Goal: Register for event/course

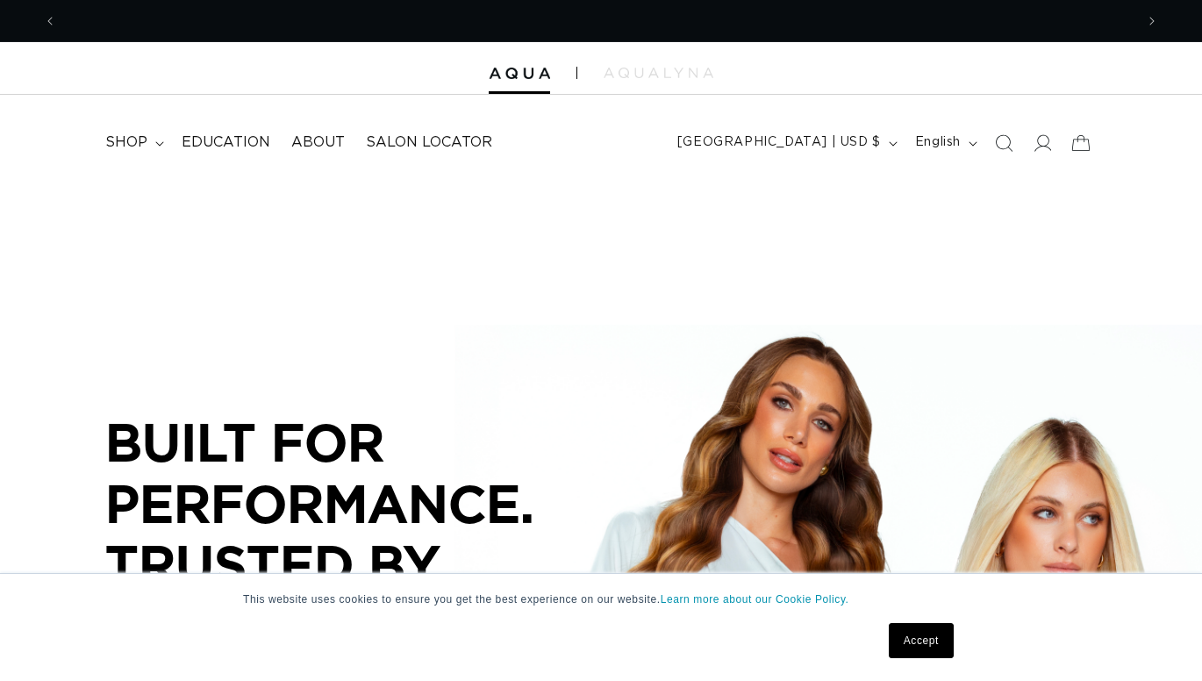
scroll to position [0, 1077]
click at [929, 637] on link "Accept" at bounding box center [921, 640] width 65 height 35
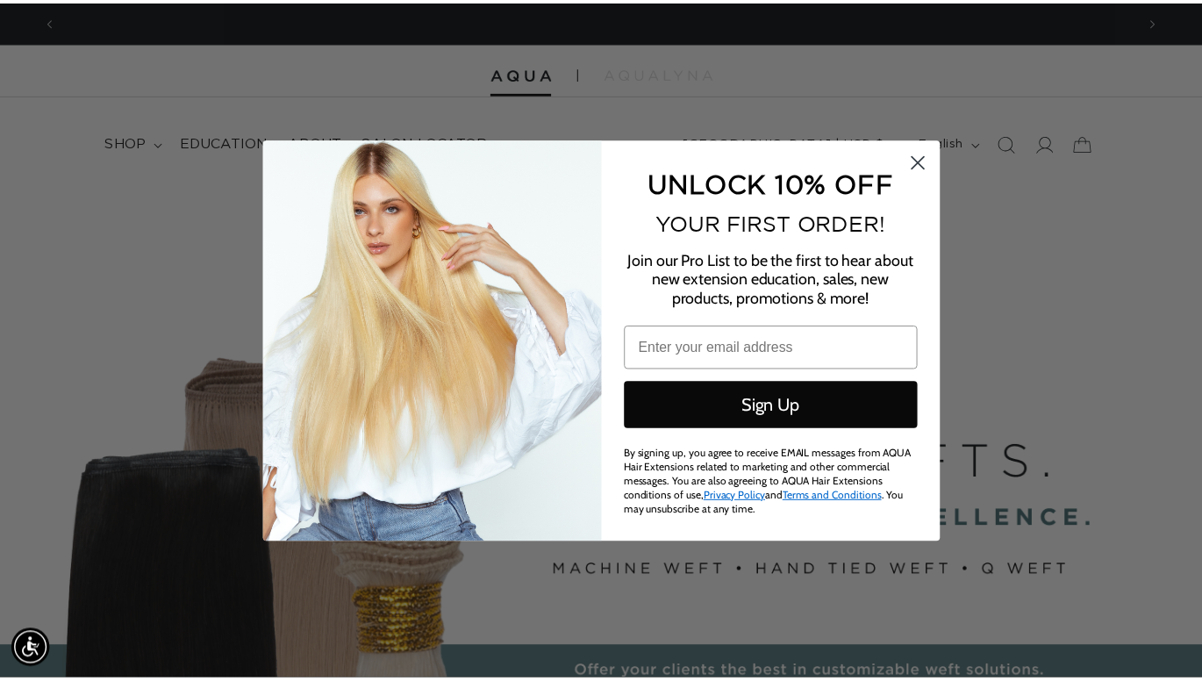
scroll to position [0, 0]
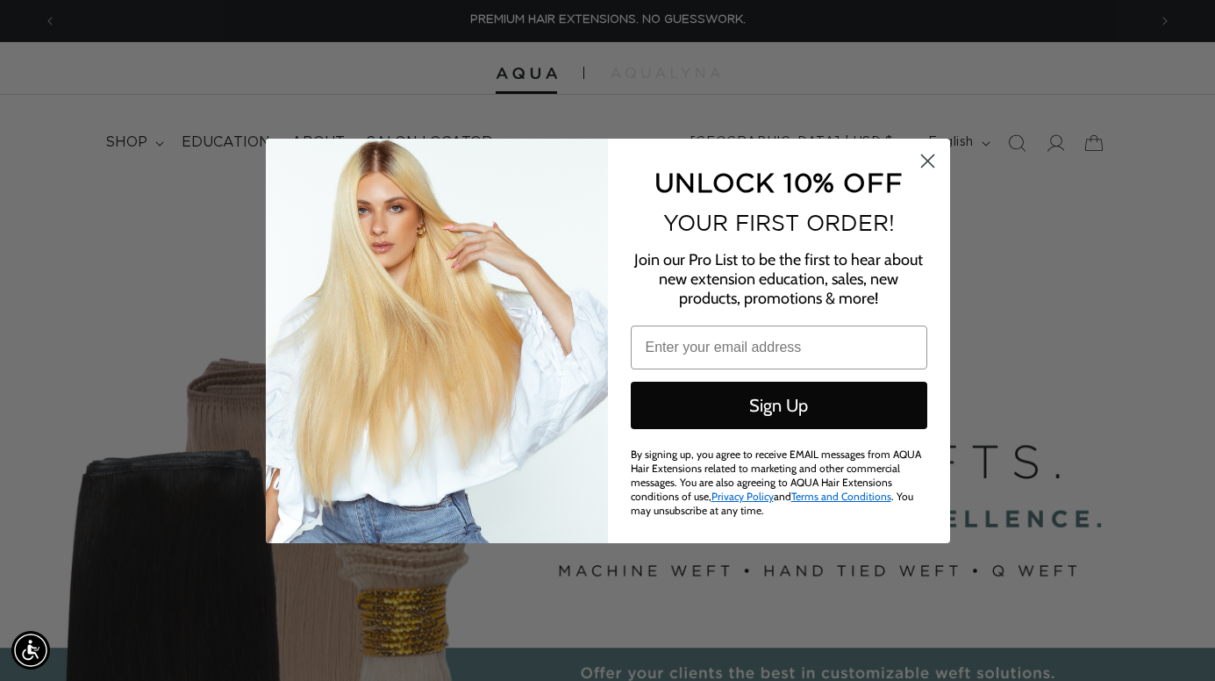
click at [920, 160] on circle "Close dialog" at bounding box center [927, 160] width 29 height 29
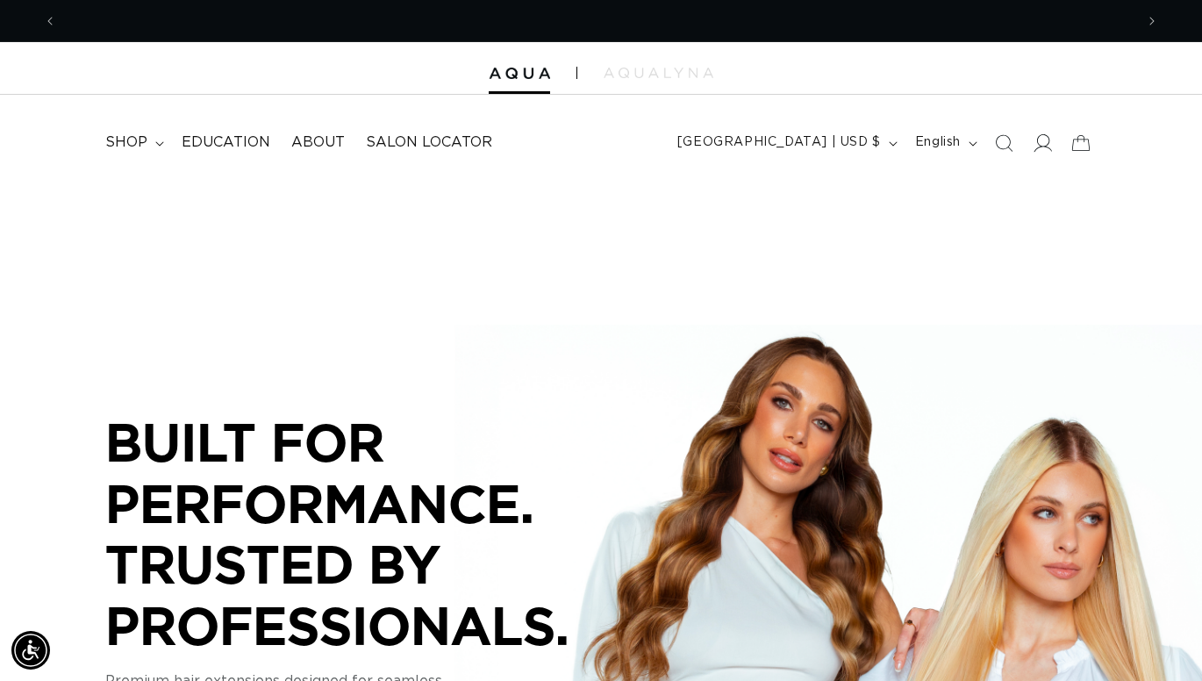
scroll to position [0, 2155]
click at [1042, 138] on icon at bounding box center [1042, 142] width 18 height 18
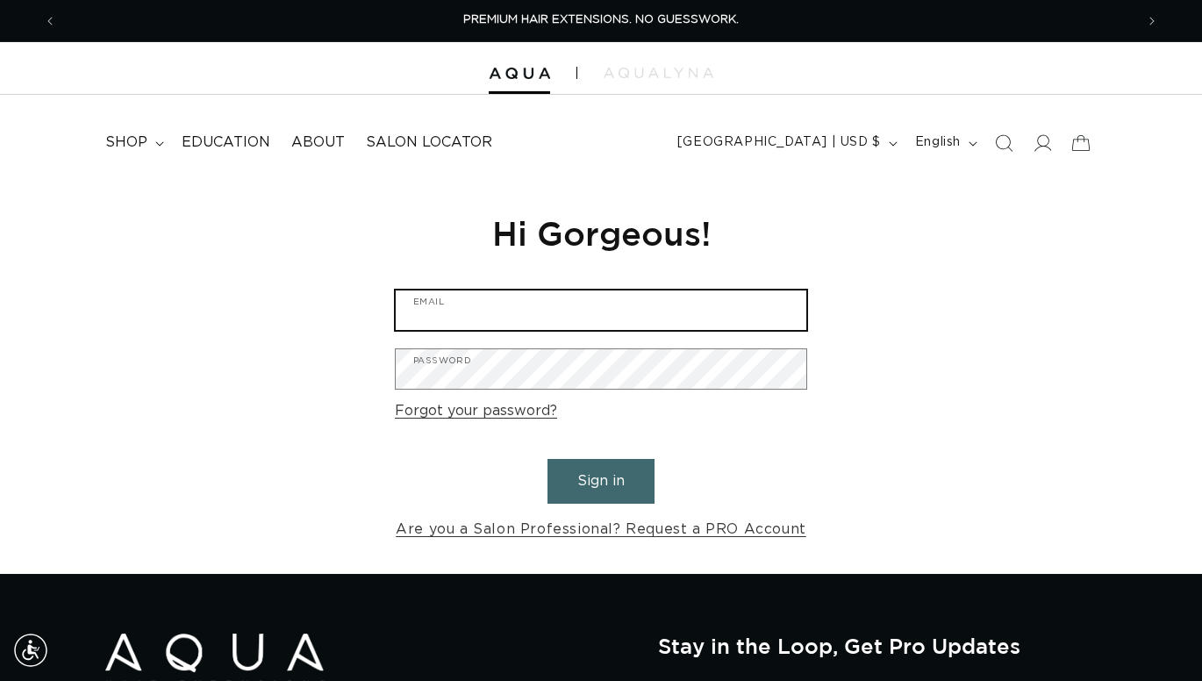
click at [555, 302] on input "Email" at bounding box center [601, 309] width 411 height 39
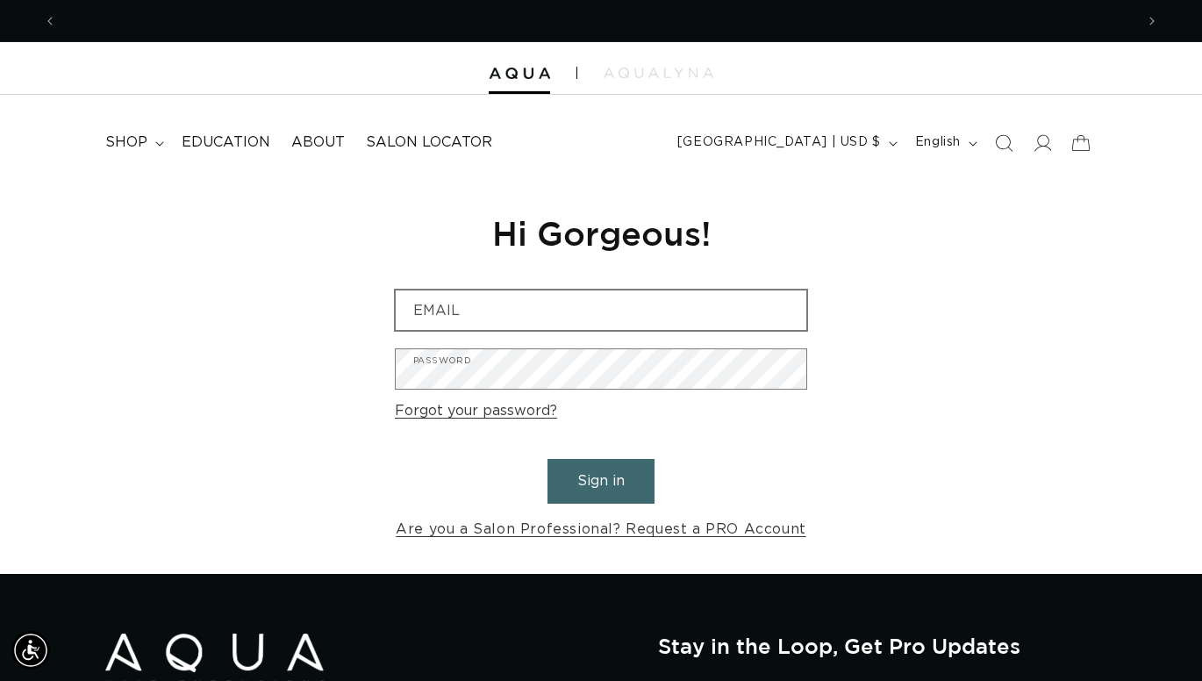
scroll to position [0, 2155]
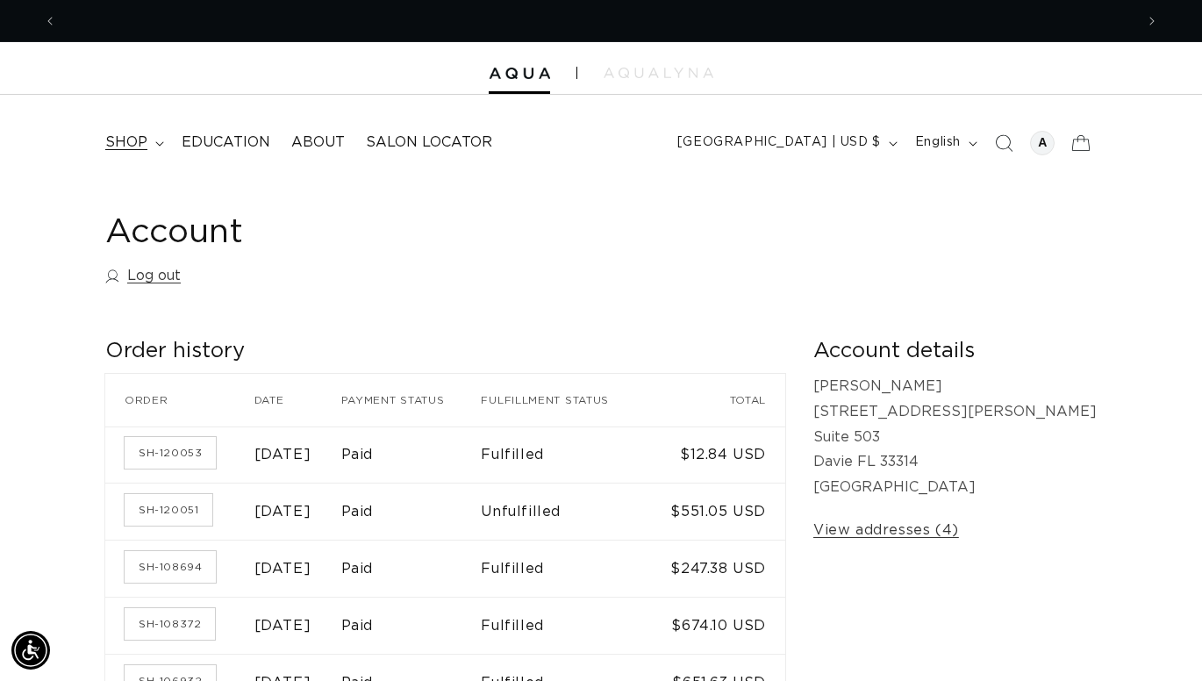
scroll to position [0, 2155]
click at [134, 155] on summary "shop" at bounding box center [133, 142] width 76 height 39
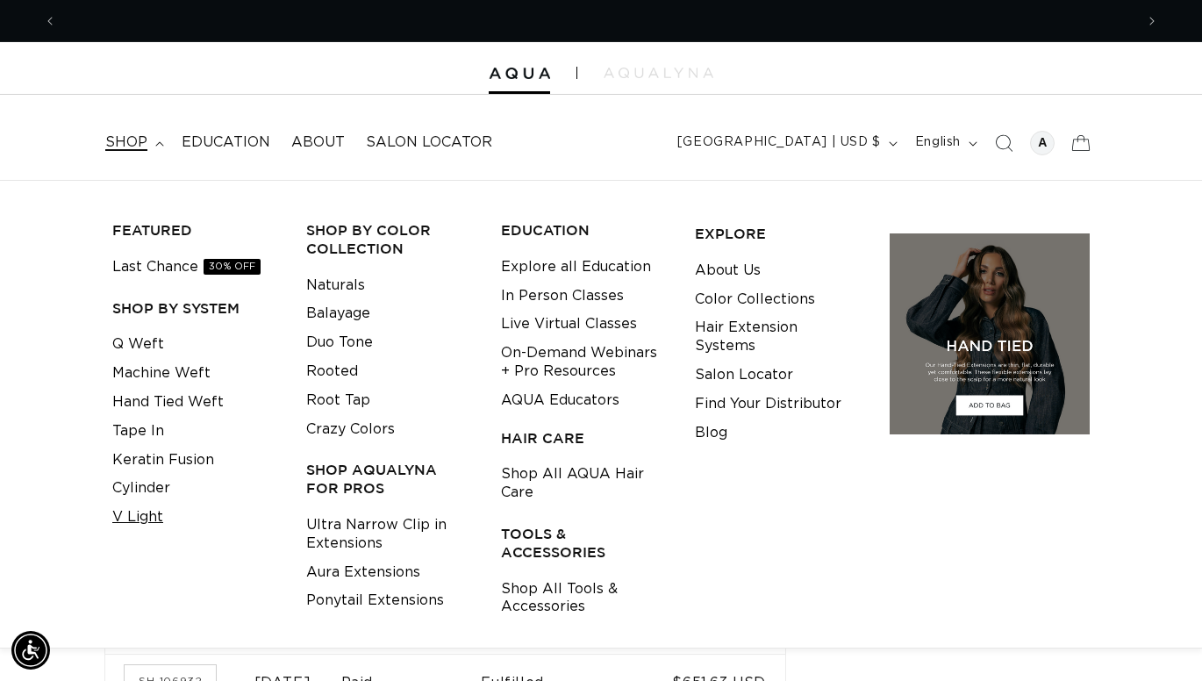
scroll to position [0, 0]
click at [142, 519] on link "V Light" at bounding box center [137, 517] width 51 height 29
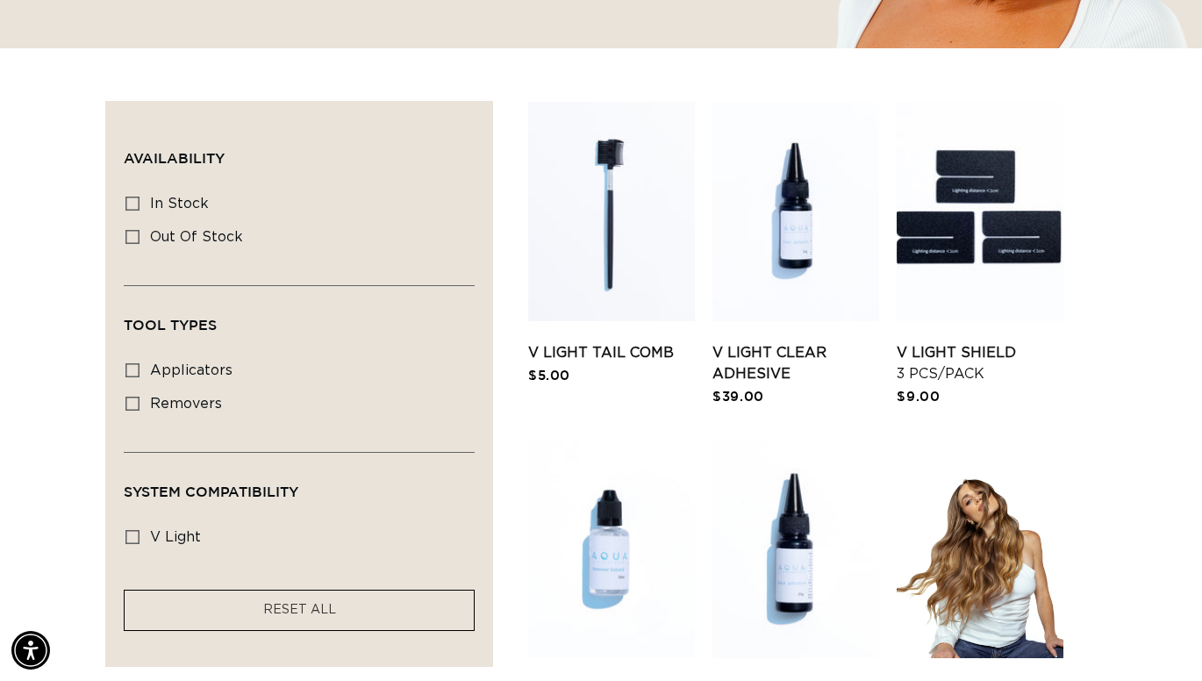
scroll to position [0, 2155]
click at [142, 521] on label "v light v light (6 products)" at bounding box center [293, 537] width 337 height 33
click at [140, 530] on input "v light v light (6 products)" at bounding box center [132, 537] width 14 height 14
checkbox input "true"
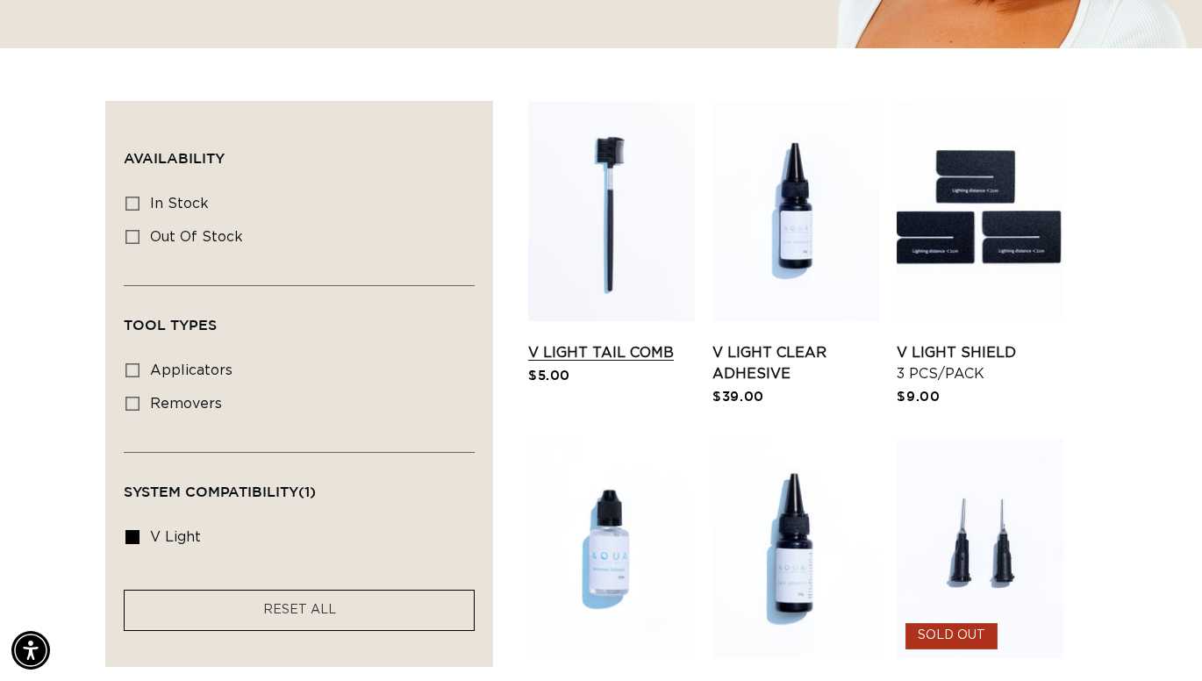
scroll to position [0, 2155]
click at [1137, 123] on div "Filter: Availability (0) Availability In stock In stock (5 products) Out of sto…" at bounding box center [601, 447] width 1202 height 692
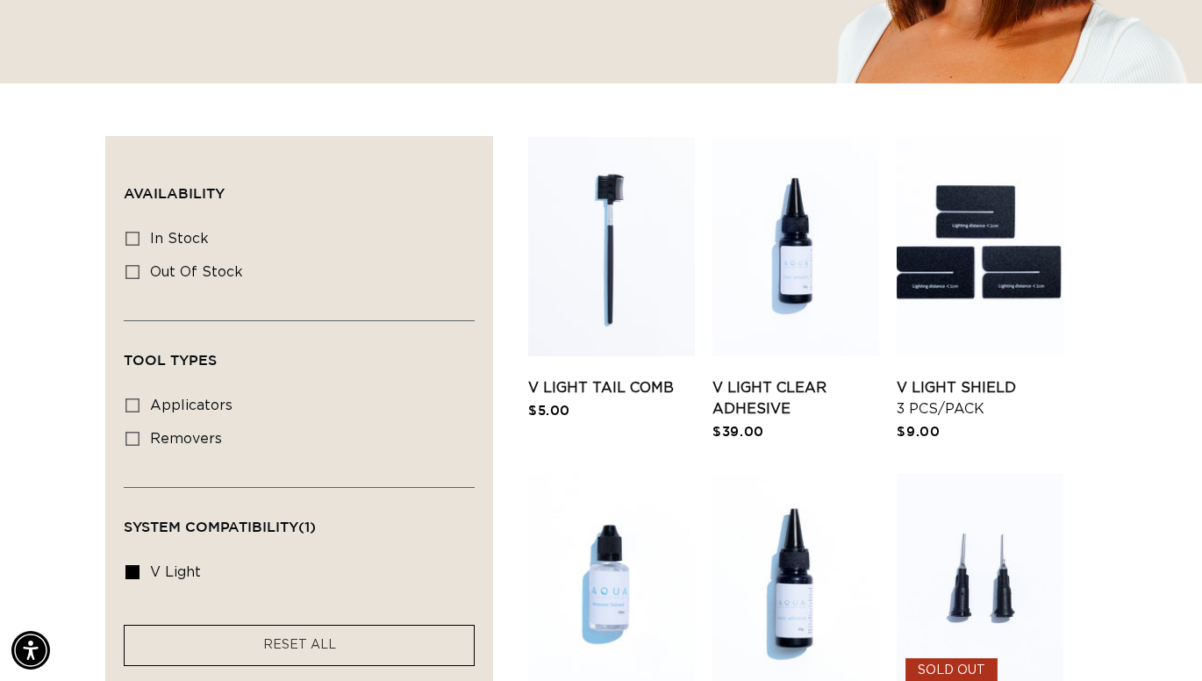
scroll to position [0, 0]
click at [71, 219] on div "Filter: Availability (0) Availability In stock In stock (5 products) Out of sto…" at bounding box center [601, 482] width 1202 height 692
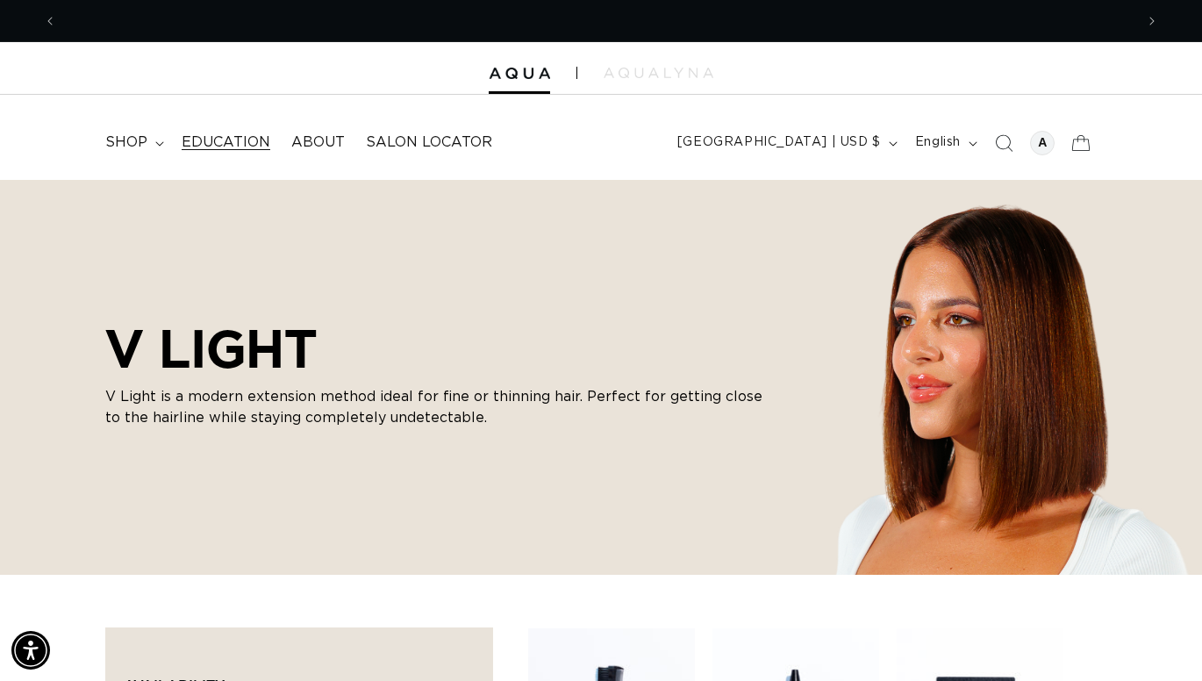
scroll to position [0, 1077]
click at [182, 140] on span "Education" at bounding box center [226, 142] width 89 height 18
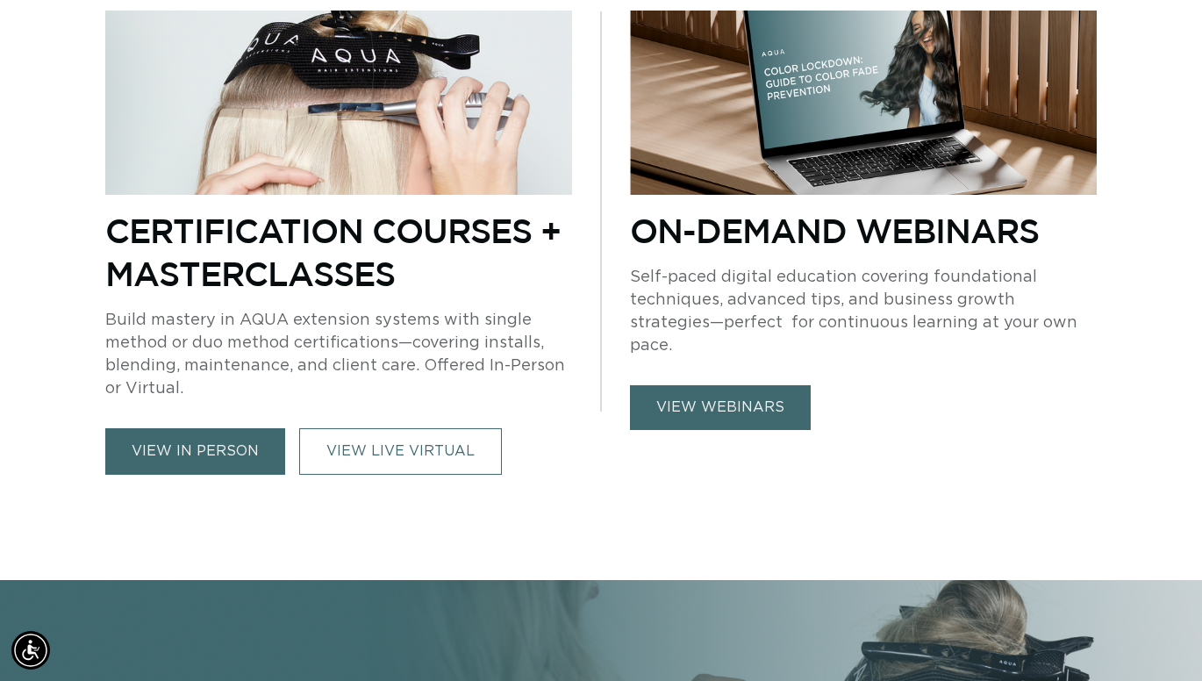
scroll to position [0, 2155]
click at [741, 385] on link "view webinars" at bounding box center [720, 407] width 181 height 45
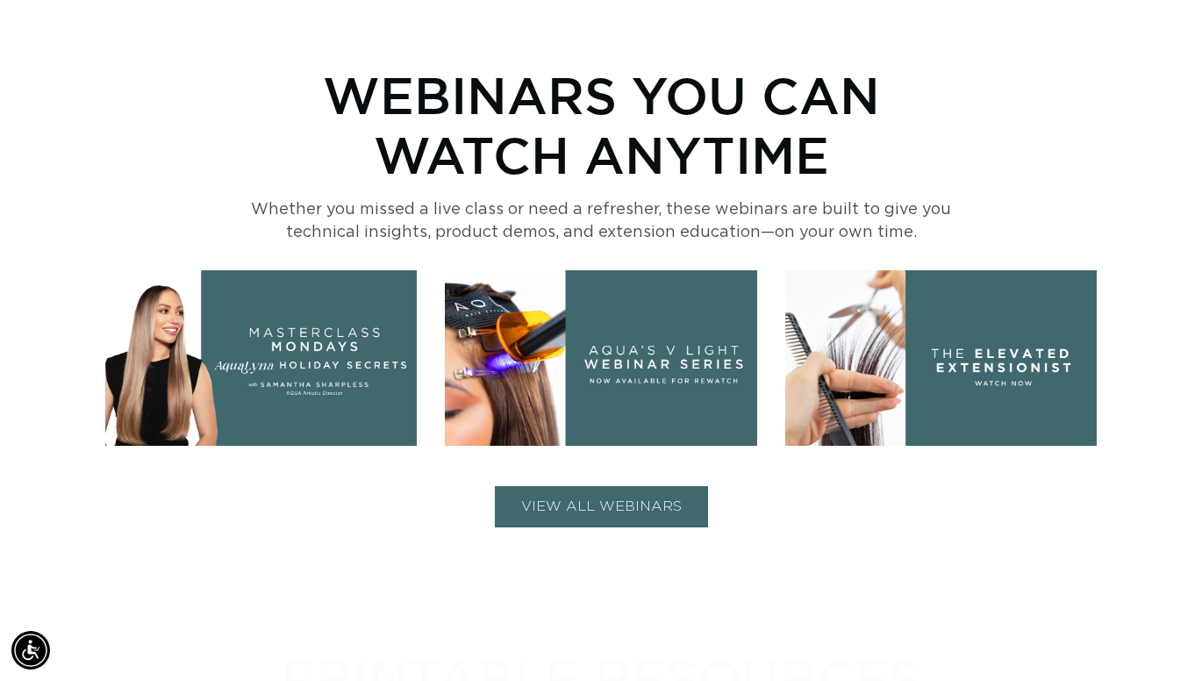
scroll to position [0, 2155]
click at [645, 333] on img at bounding box center [600, 357] width 311 height 175
click at [656, 500] on button "VIEW ALL WEBINARS" at bounding box center [601, 506] width 213 height 41
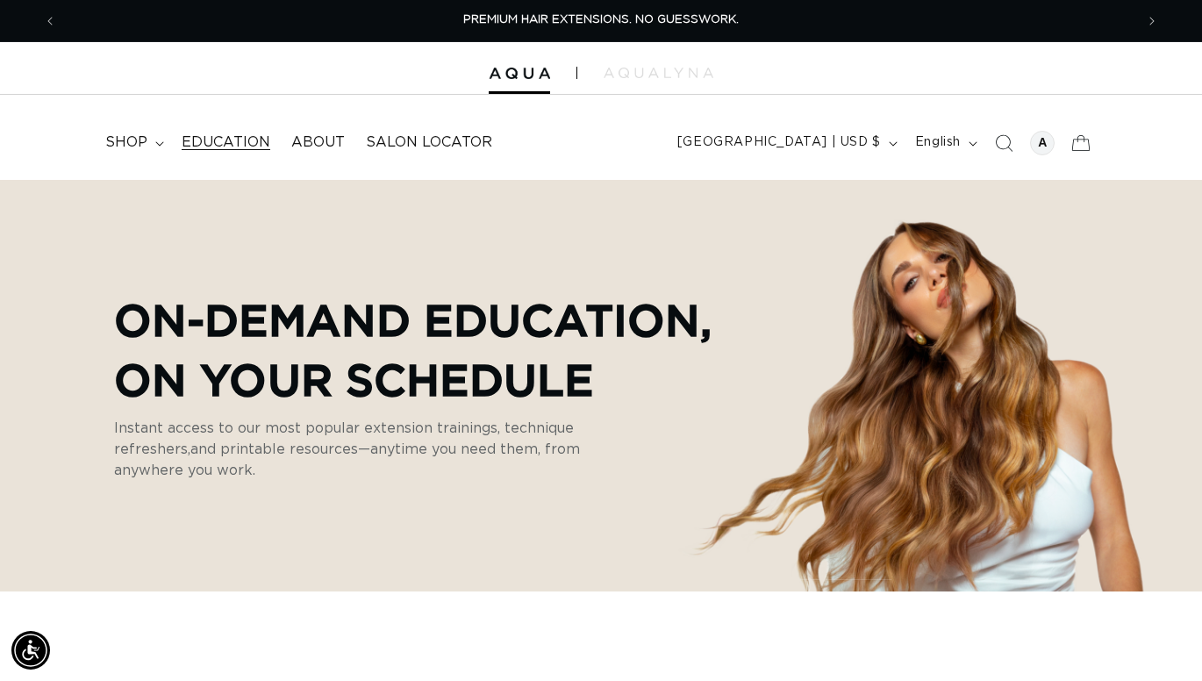
click at [227, 137] on span "Education" at bounding box center [226, 142] width 89 height 18
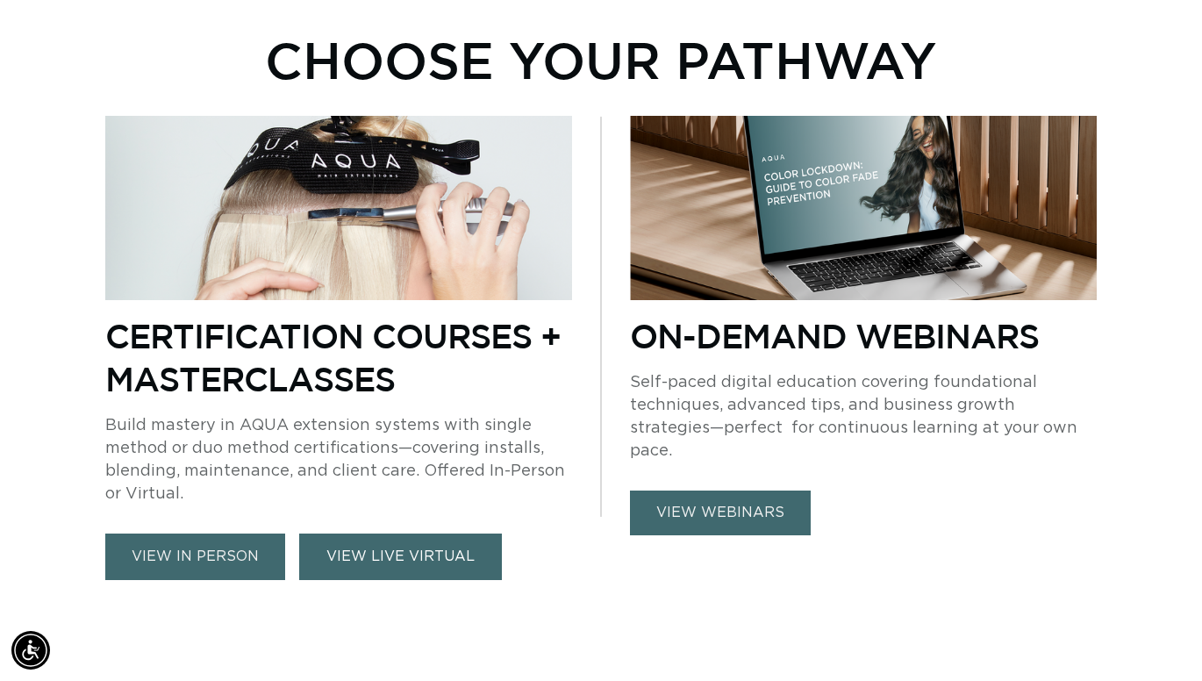
click at [346, 566] on link "VIEW LIVE VIRTUAL" at bounding box center [400, 556] width 203 height 47
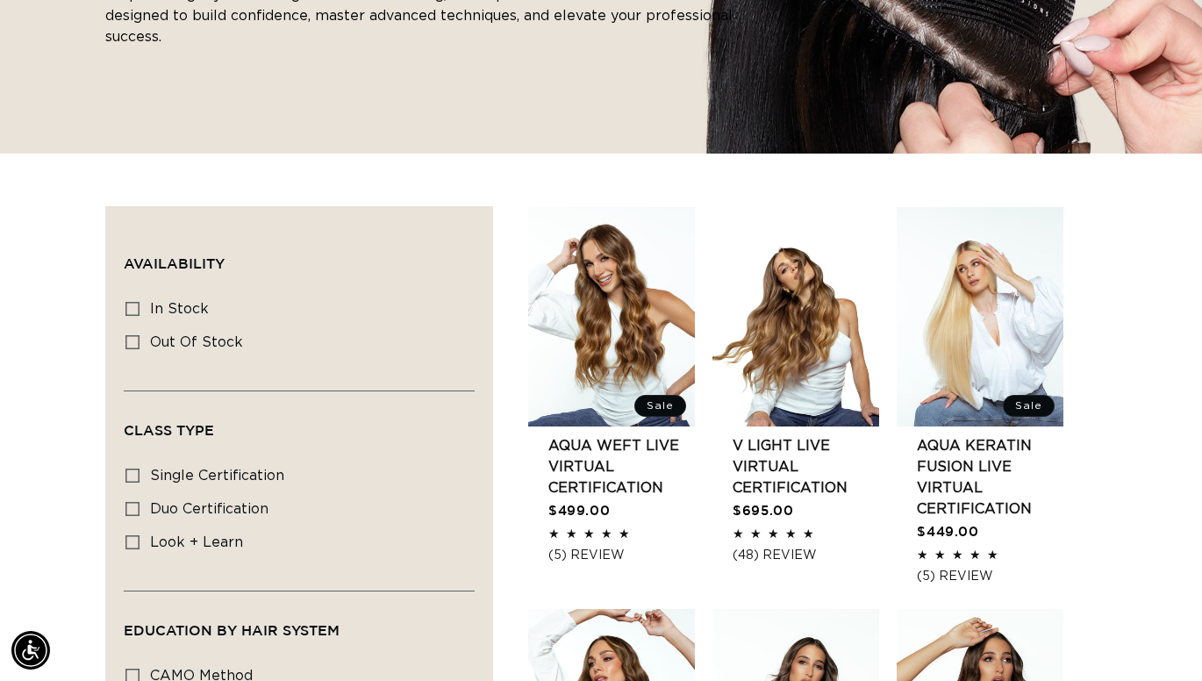
scroll to position [0, 1077]
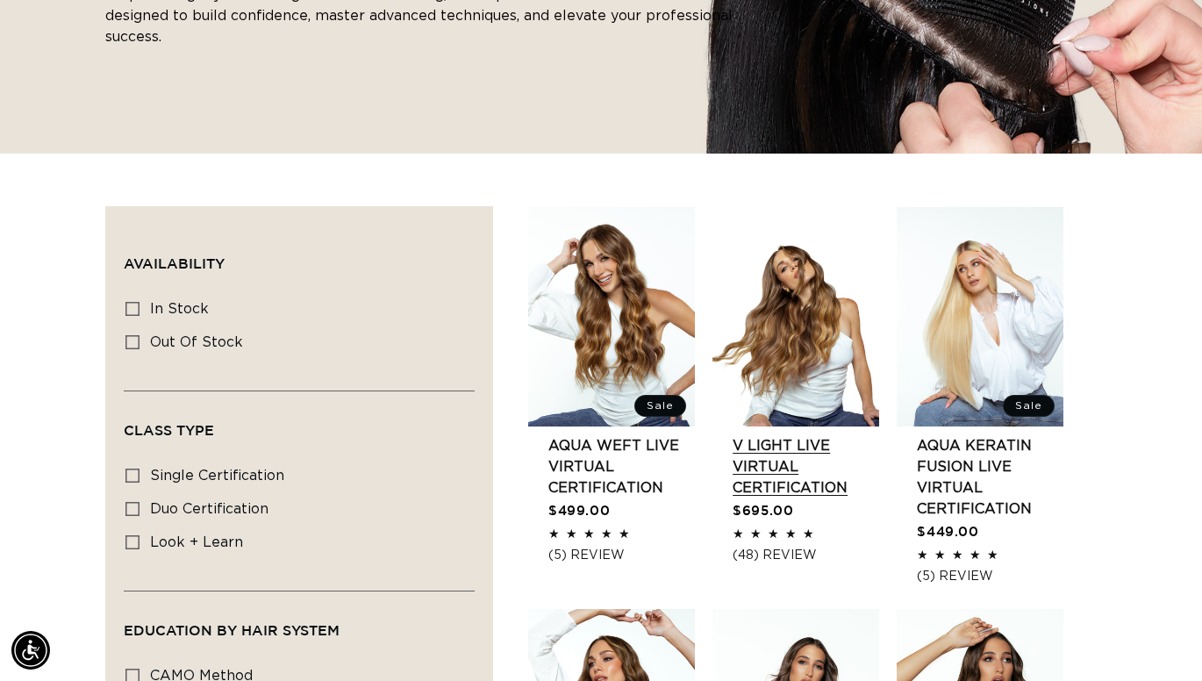
click at [787, 462] on link "V Light Live Virtual Certification" at bounding box center [806, 466] width 147 height 63
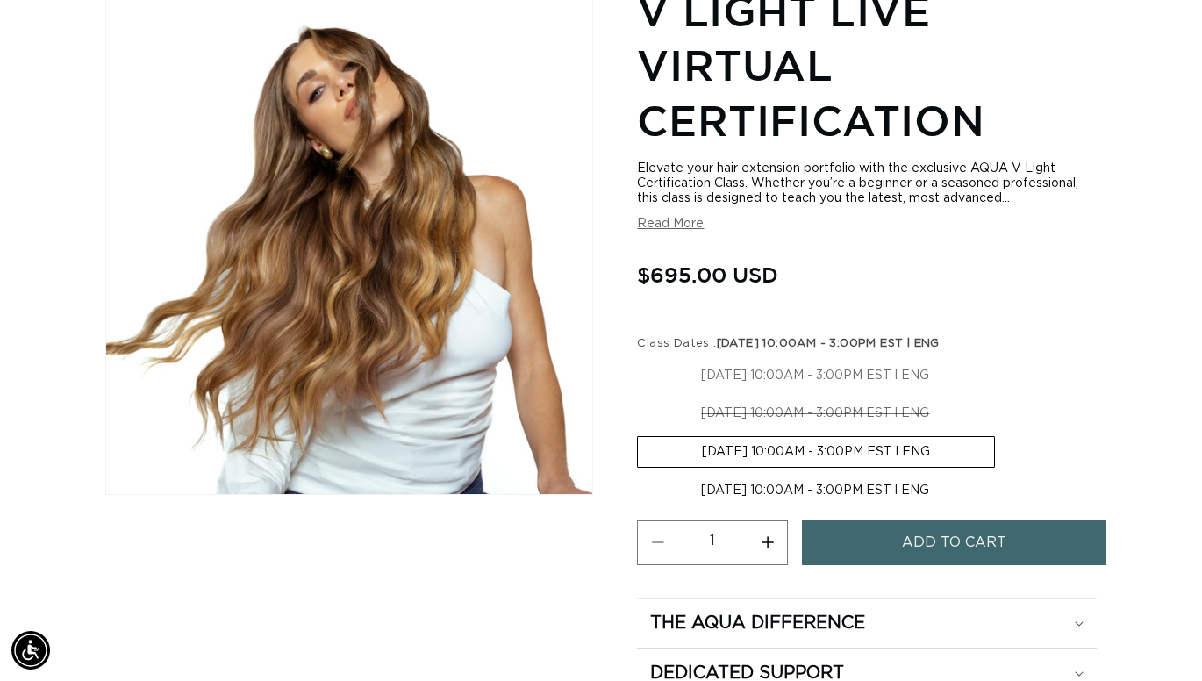
click at [1080, 392] on fieldset "Class Dates : [DATE] 10:00AM - 3:00PM EST l ENG [DATE] 10:00AM - 3:00PM EST l E…" at bounding box center [867, 421] width 460 height 172
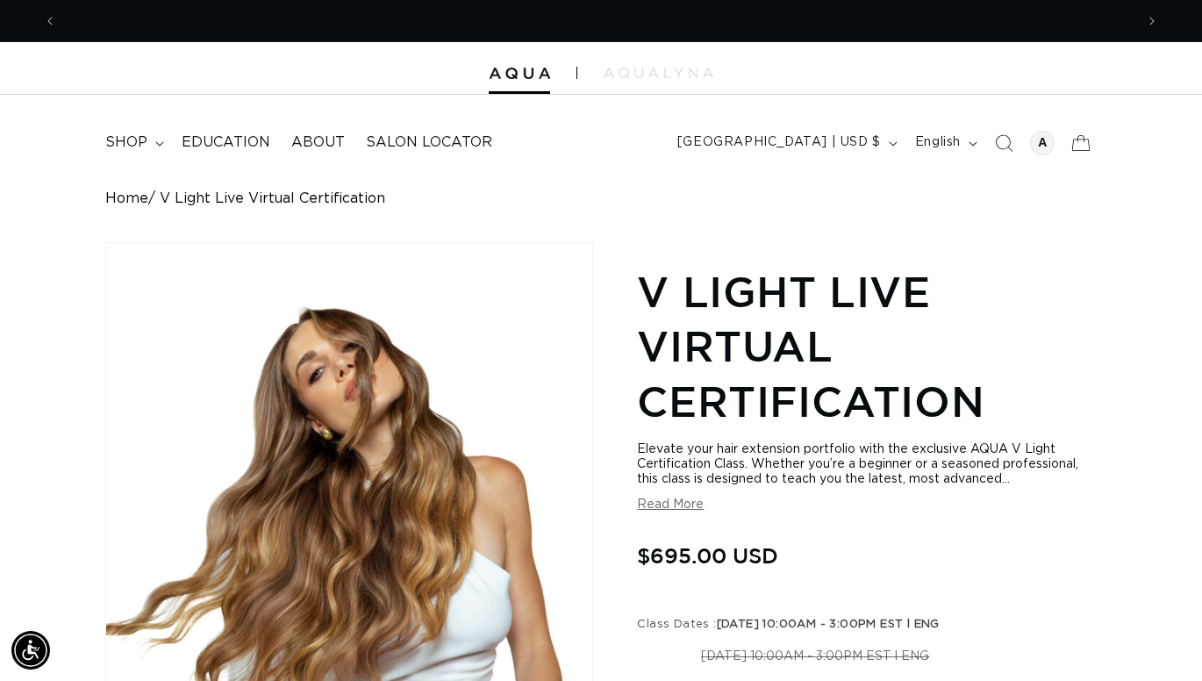
scroll to position [0, 2155]
